Goal: Task Accomplishment & Management: Manage account settings

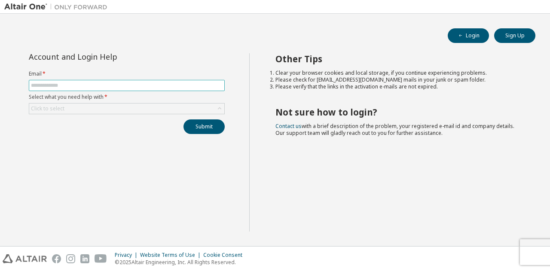
click at [176, 87] on input "text" at bounding box center [127, 85] width 192 height 7
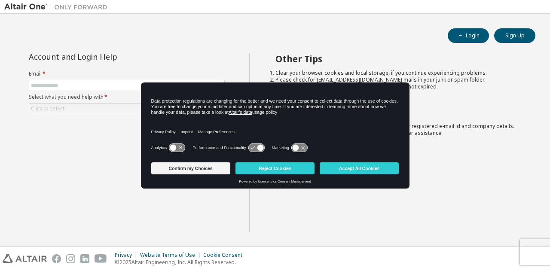
click at [178, 150] on icon at bounding box center [177, 148] width 16 height 8
click at [257, 148] on icon at bounding box center [260, 148] width 6 height 6
click at [256, 147] on icon at bounding box center [257, 148] width 16 height 8
click at [251, 146] on icon at bounding box center [257, 148] width 16 height 8
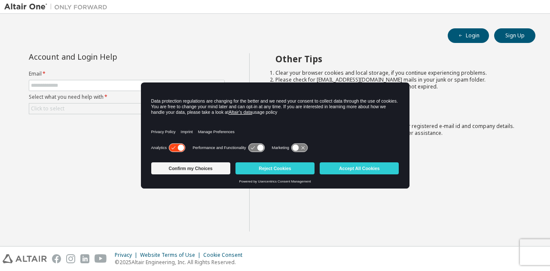
click at [251, 146] on icon at bounding box center [257, 148] width 16 height 8
click at [370, 167] on button "Accept All Cookies" at bounding box center [359, 169] width 79 height 12
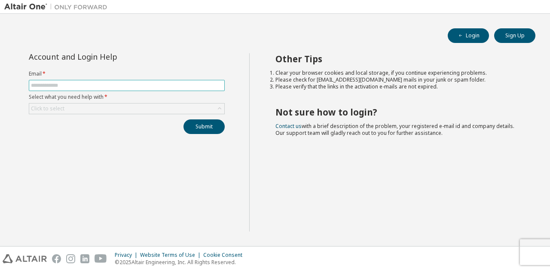
click at [93, 83] on input "text" at bounding box center [127, 85] width 192 height 7
type input "**********"
click at [96, 108] on div "Click to select" at bounding box center [126, 109] width 195 height 10
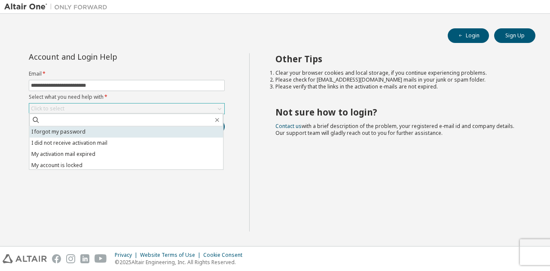
click at [81, 136] on li "I forgot my password" at bounding box center [126, 131] width 194 height 11
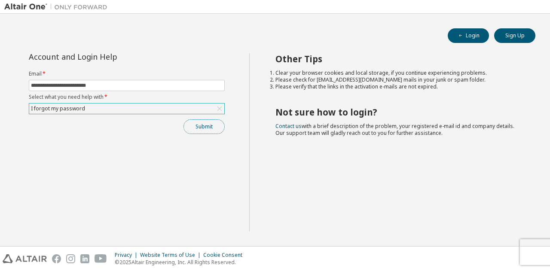
click at [203, 130] on button "Submit" at bounding box center [204, 127] width 41 height 15
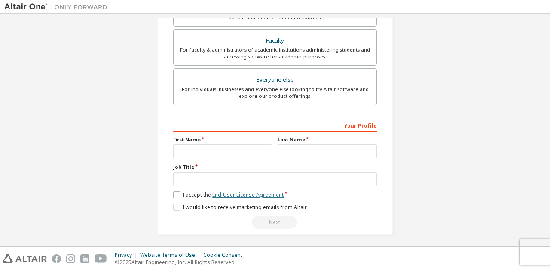
scroll to position [229, 0]
click at [321, 196] on div "Your Profile First Name Last Name Job Title Please provide State/Province to he…" at bounding box center [275, 172] width 204 height 111
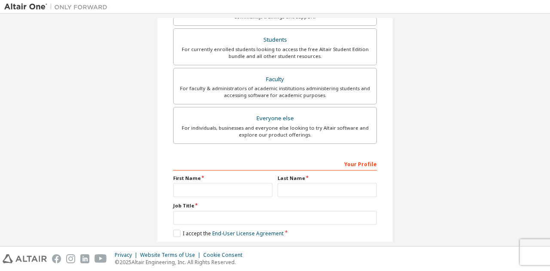
scroll to position [188, 0]
click at [321, 196] on div "Your Profile First Name Last Name Job Title Please provide State/Province to he…" at bounding box center [275, 213] width 204 height 111
